Goal: Task Accomplishment & Management: Use online tool/utility

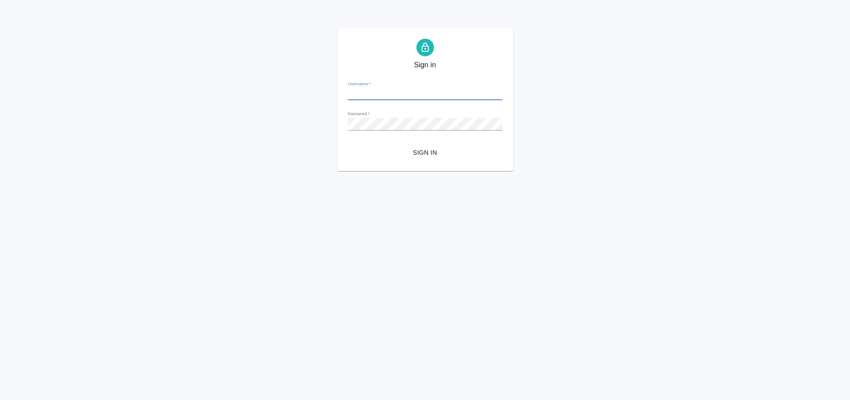
type input "e.arkhipova@awatera.com"
click at [432, 150] on span "Sign in" at bounding box center [425, 152] width 141 height 11
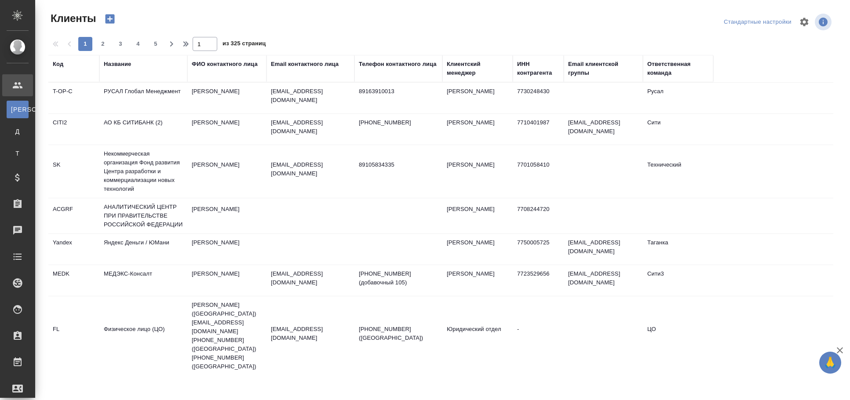
select select "RU"
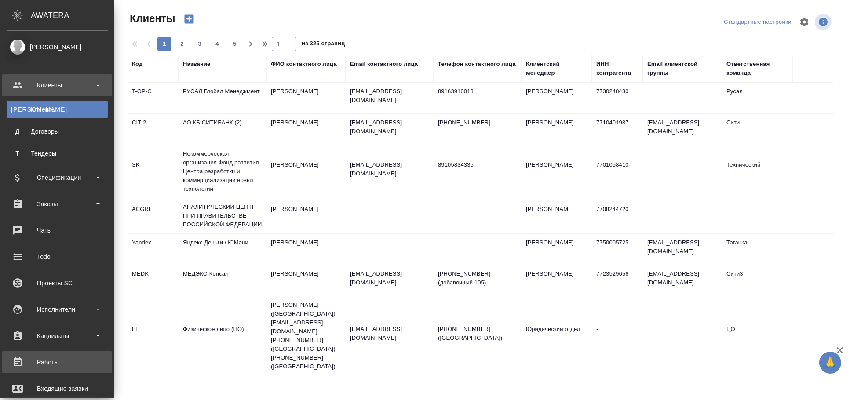
click at [63, 360] on div "Работы" at bounding box center [57, 362] width 101 height 13
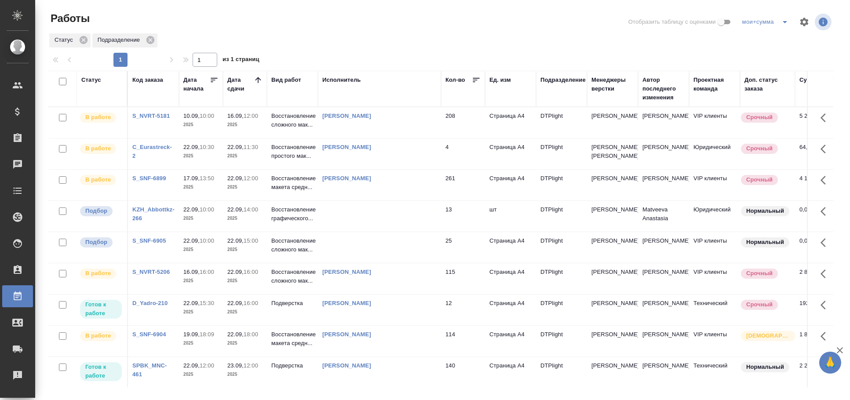
click at [405, 232] on td at bounding box center [379, 216] width 123 height 31
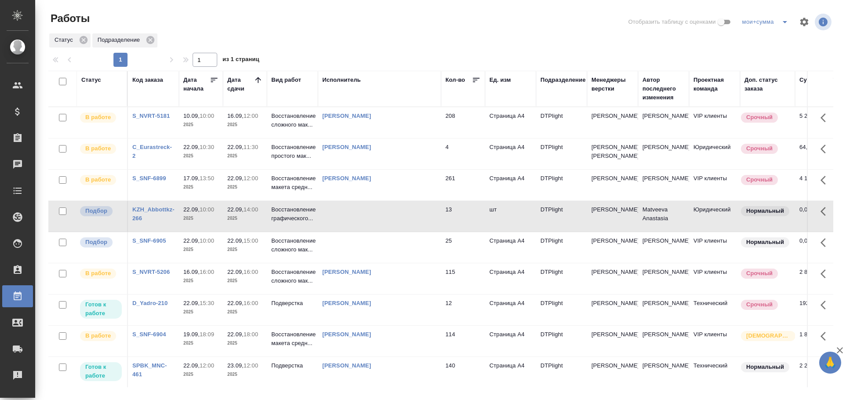
click at [405, 253] on td at bounding box center [379, 247] width 123 height 31
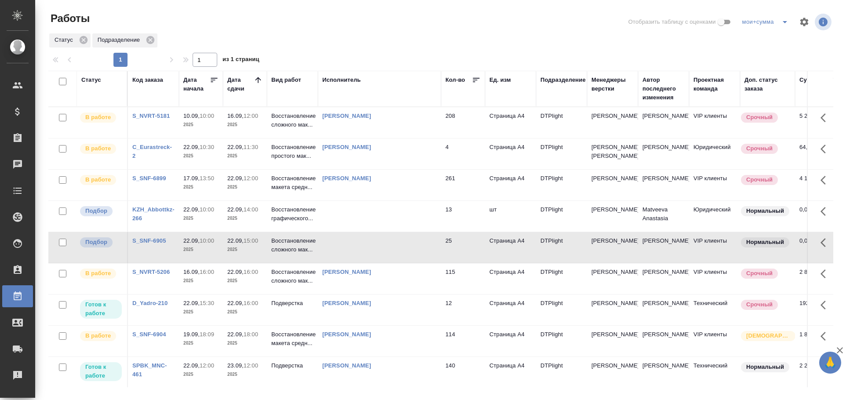
click at [404, 254] on td at bounding box center [379, 247] width 123 height 31
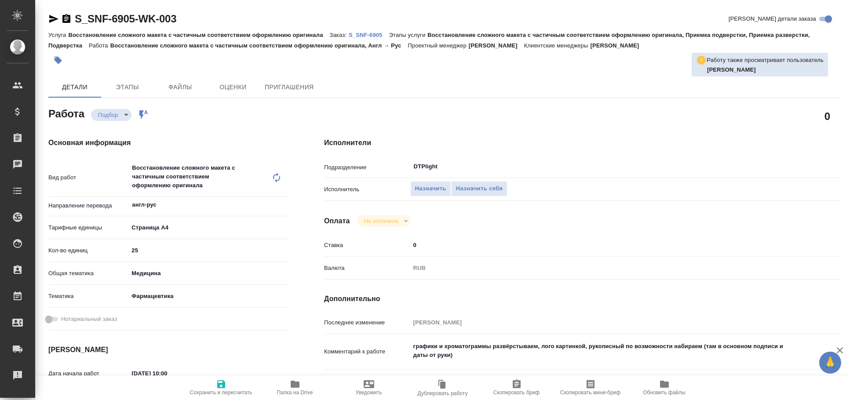
type textarea "x"
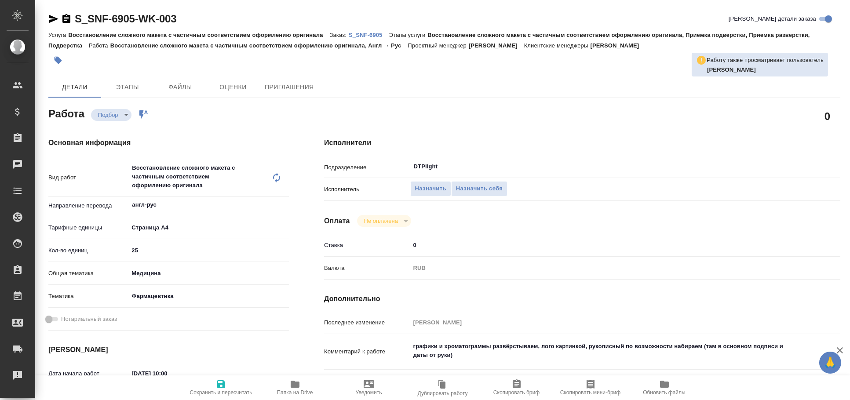
type textarea "x"
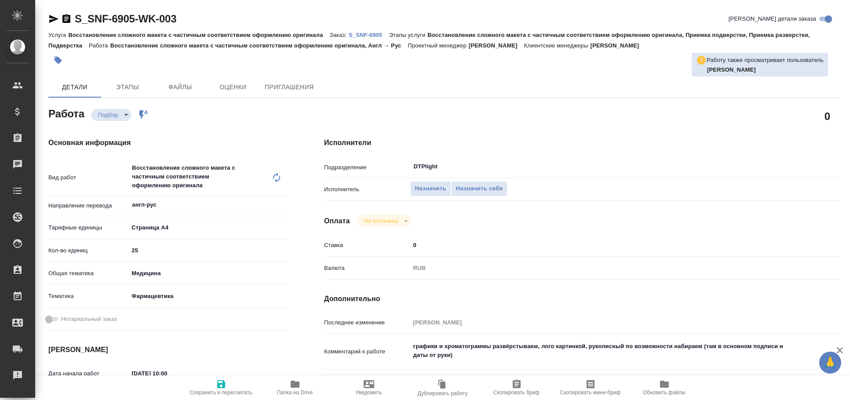
type textarea "x"
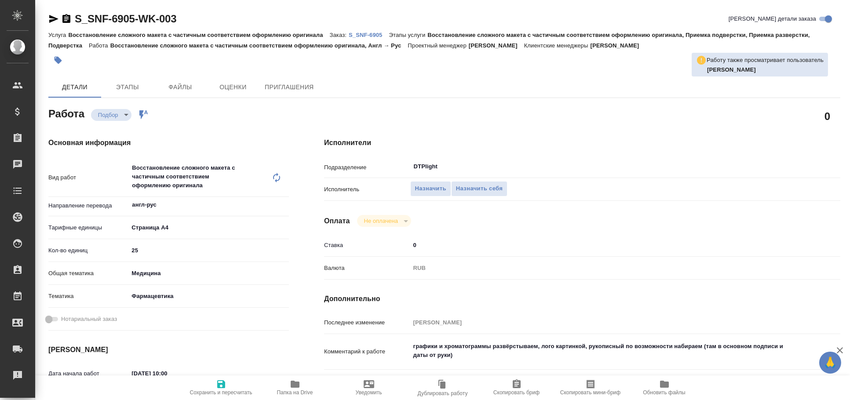
type textarea "x"
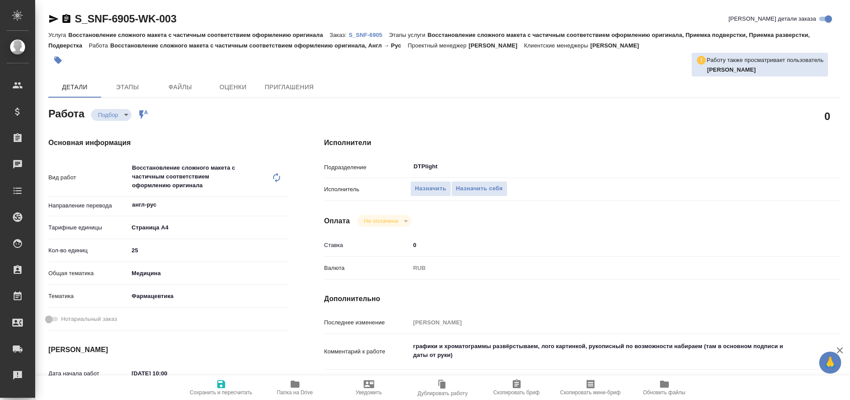
type textarea "x"
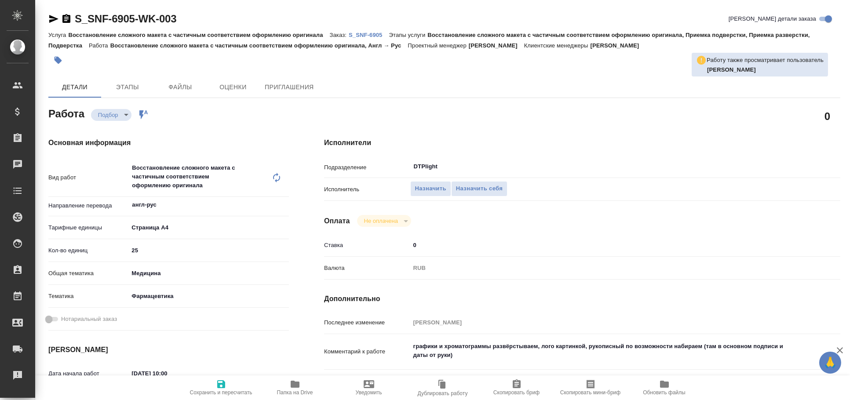
type textarea "x"
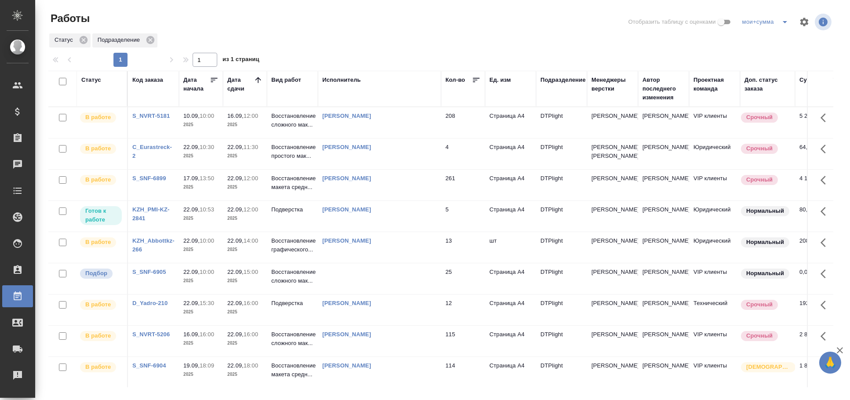
click at [393, 286] on td at bounding box center [379, 278] width 123 height 31
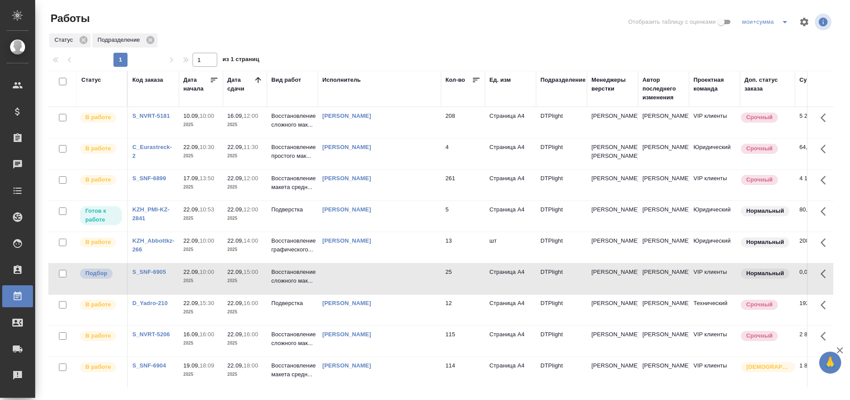
click at [393, 286] on td at bounding box center [379, 278] width 123 height 31
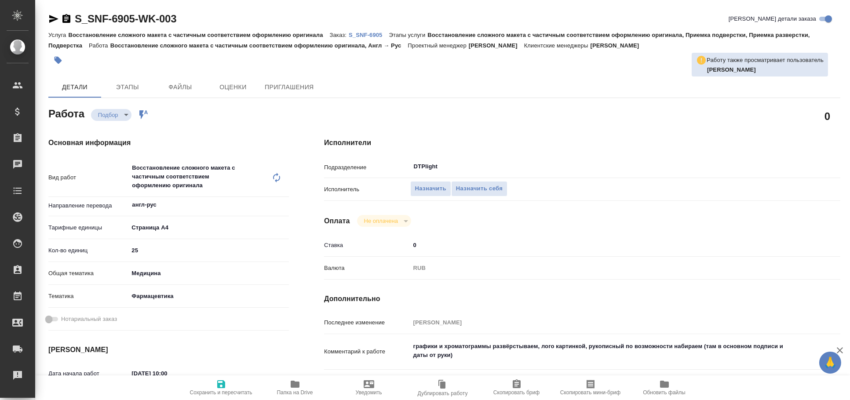
type textarea "x"
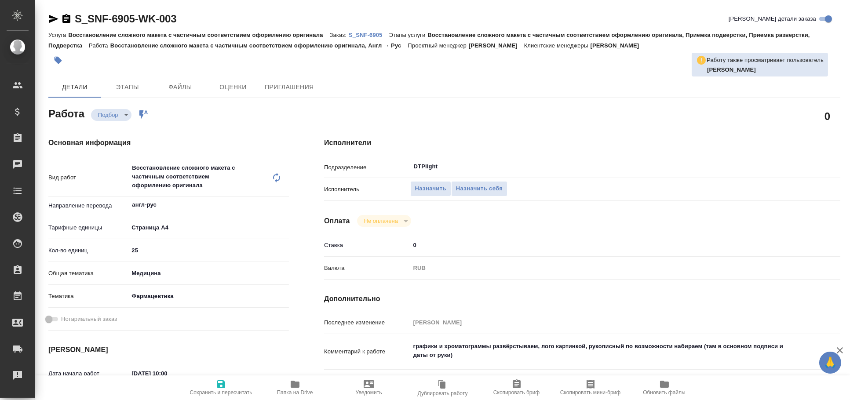
type textarea "x"
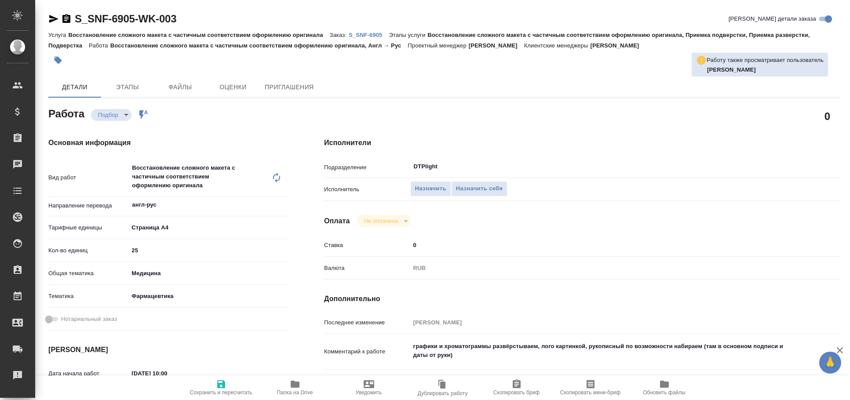
type textarea "x"
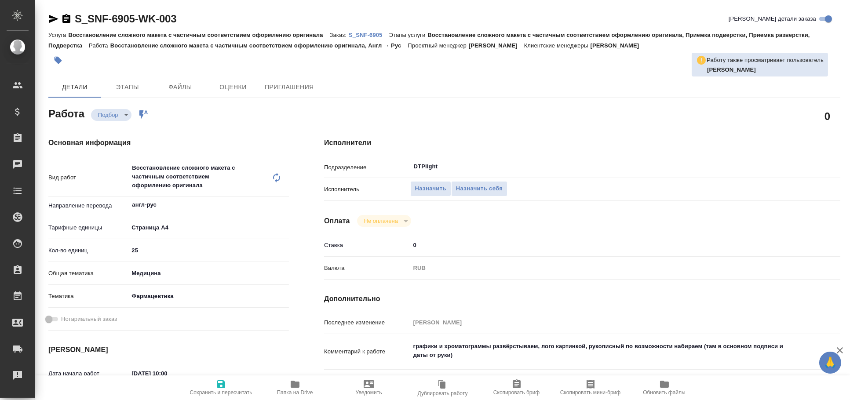
type textarea "x"
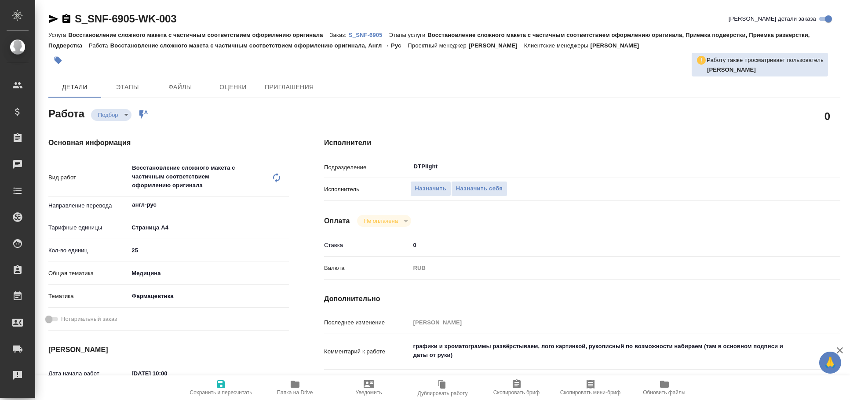
type textarea "x"
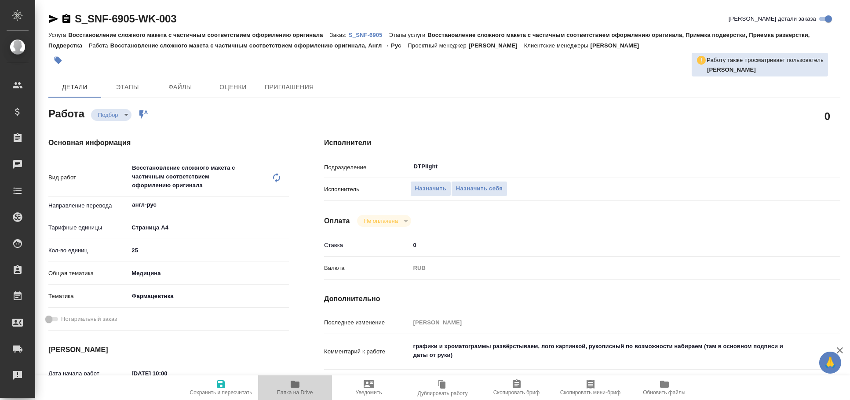
click at [297, 384] on icon "button" at bounding box center [295, 384] width 9 height 7
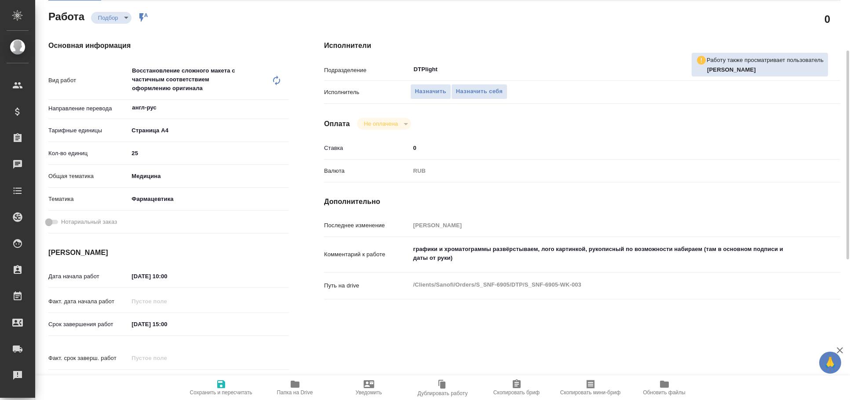
type textarea "x"
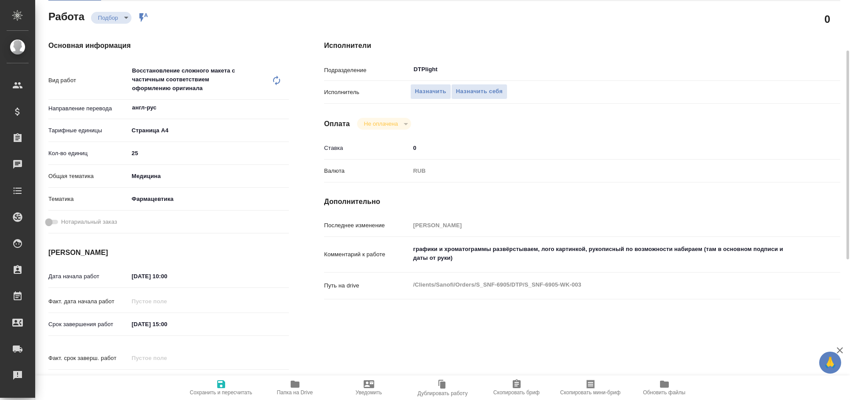
scroll to position [0, 0]
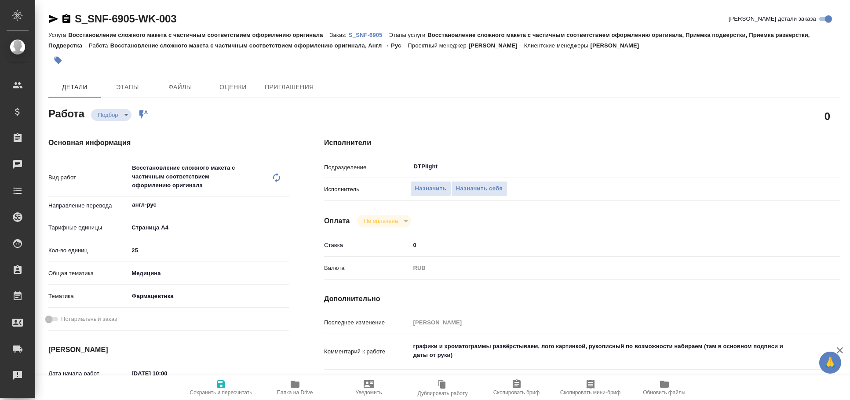
type textarea "x"
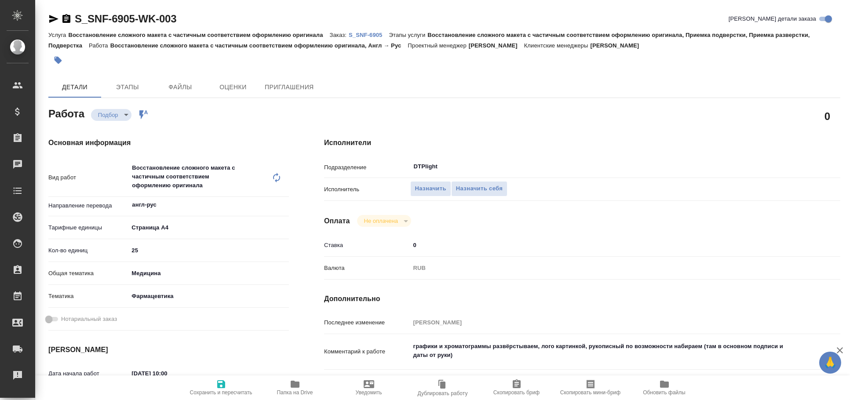
type textarea "x"
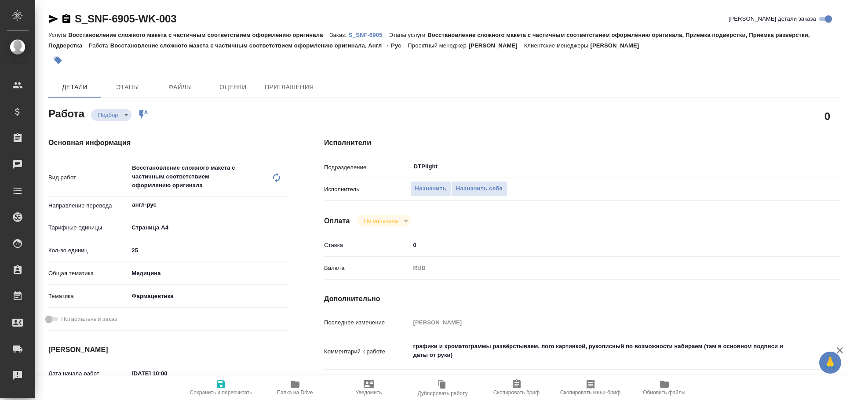
click at [53, 17] on icon "button" at bounding box center [53, 19] width 9 height 8
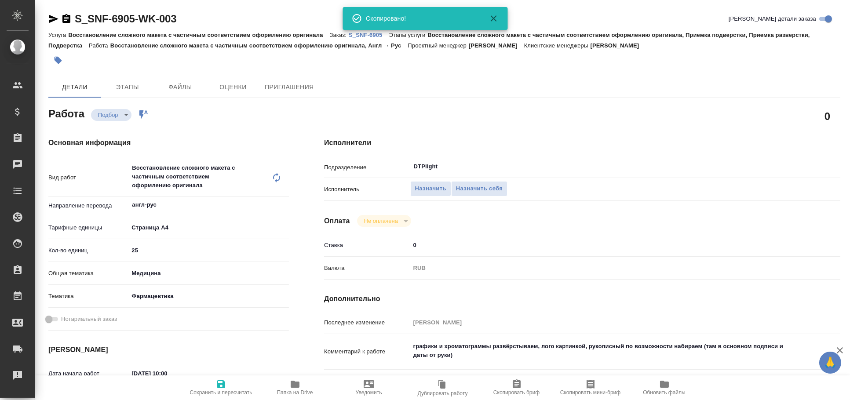
type textarea "x"
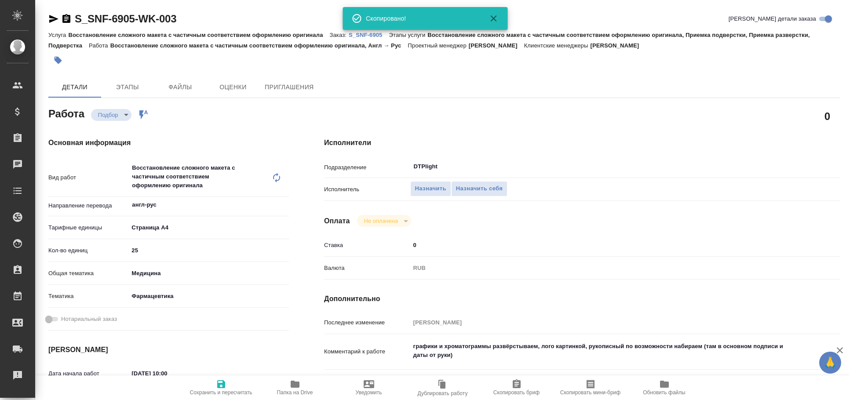
type textarea "x"
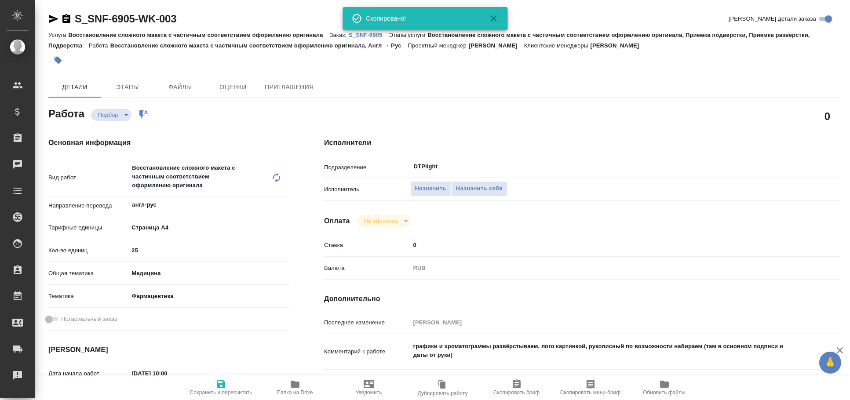
type textarea "x"
